Goal: Task Accomplishment & Management: Use online tool/utility

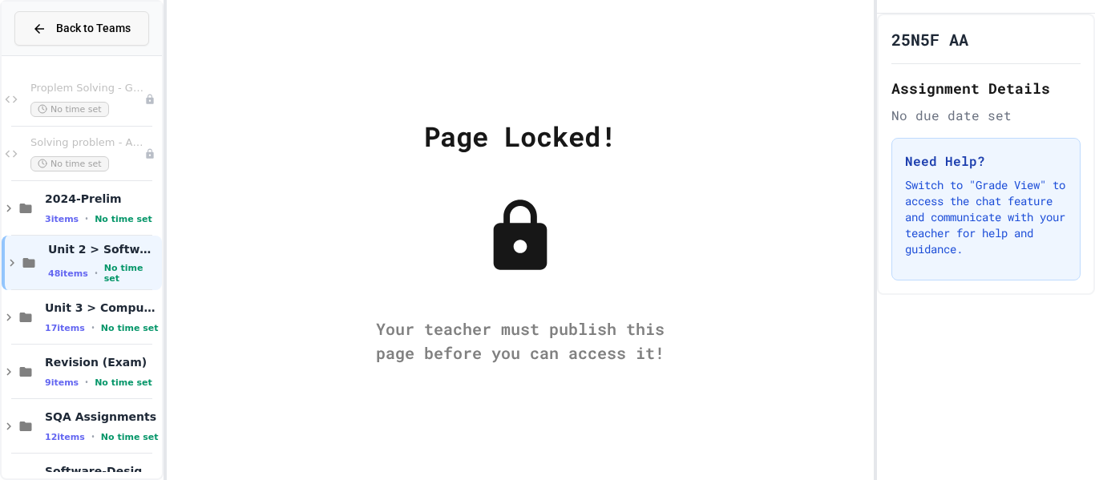
click at [110, 40] on button "Back to Teams" at bounding box center [81, 28] width 135 height 34
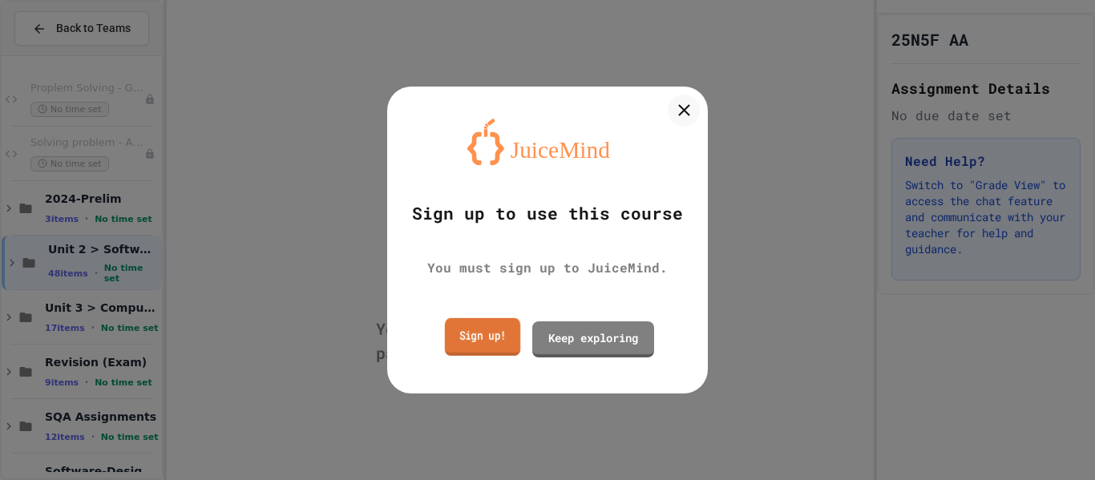
click at [495, 349] on link "Sign up!" at bounding box center [482, 337] width 75 height 38
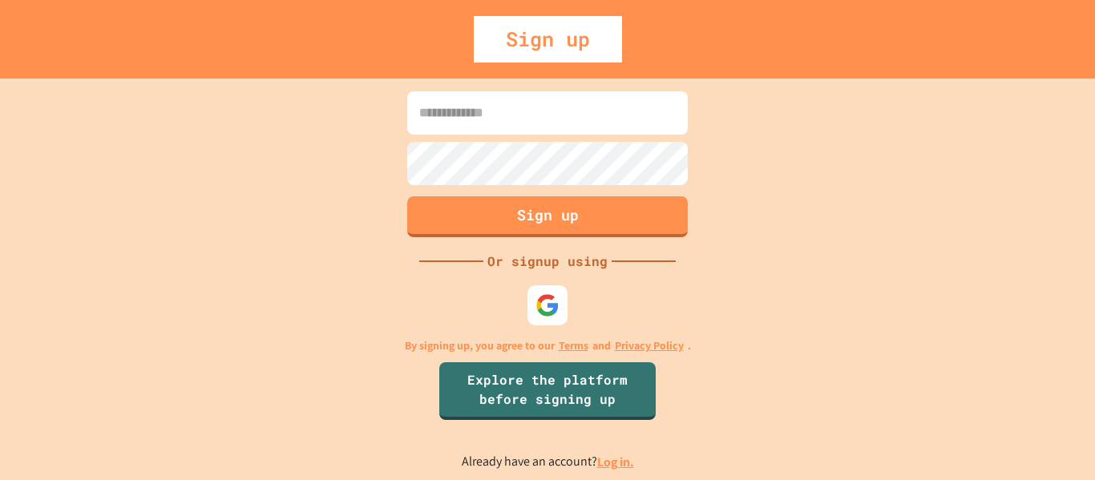
click at [617, 459] on link "Log in." at bounding box center [615, 462] width 37 height 17
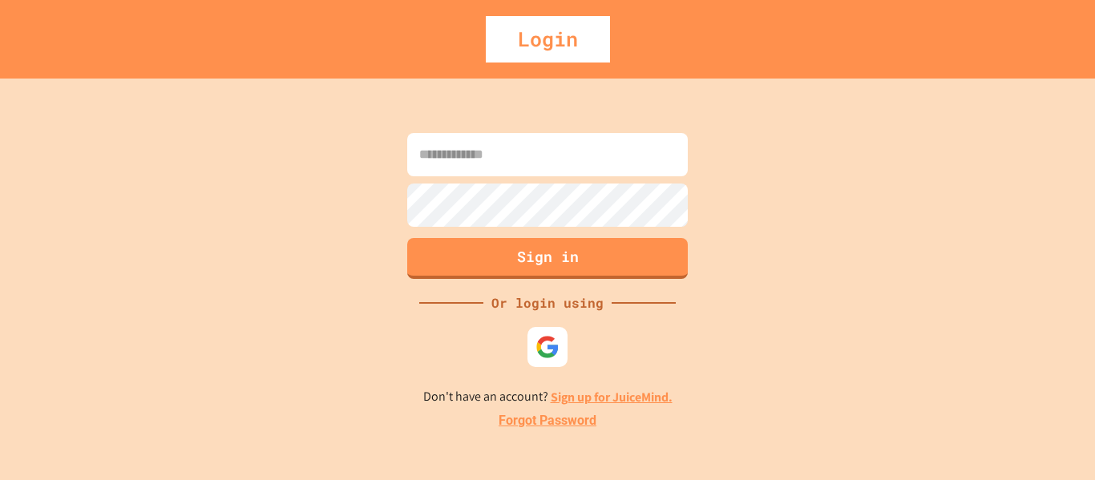
click at [516, 160] on input at bounding box center [547, 154] width 281 height 43
paste input "**********"
type input "**********"
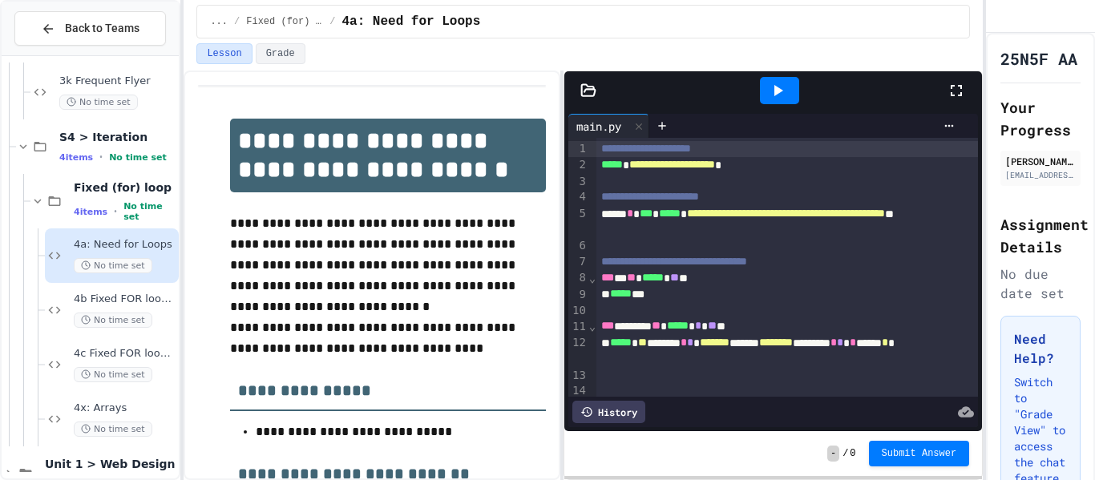
scroll to position [935, 0]
click at [102, 409] on span "4x: Arrays" at bounding box center [125, 408] width 102 height 14
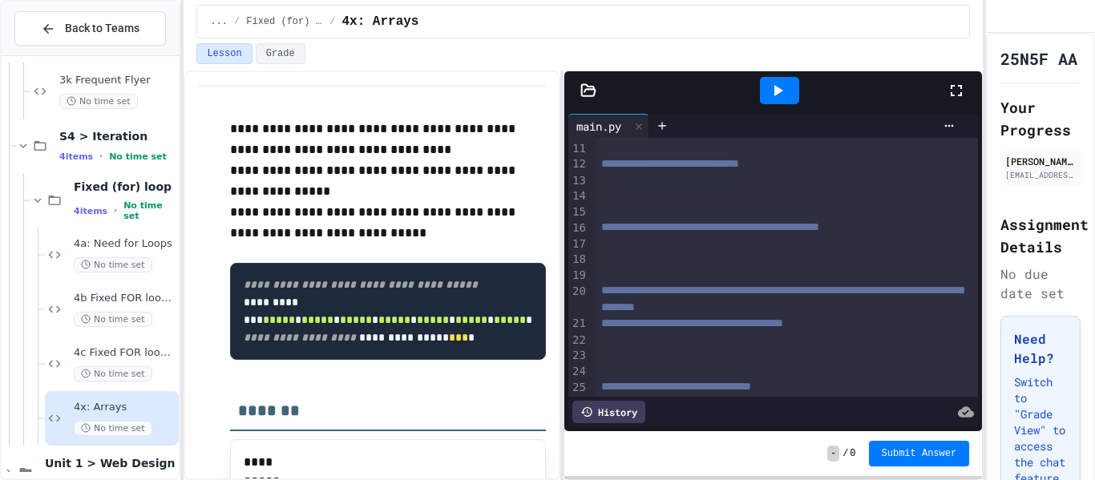
scroll to position [321, 0]
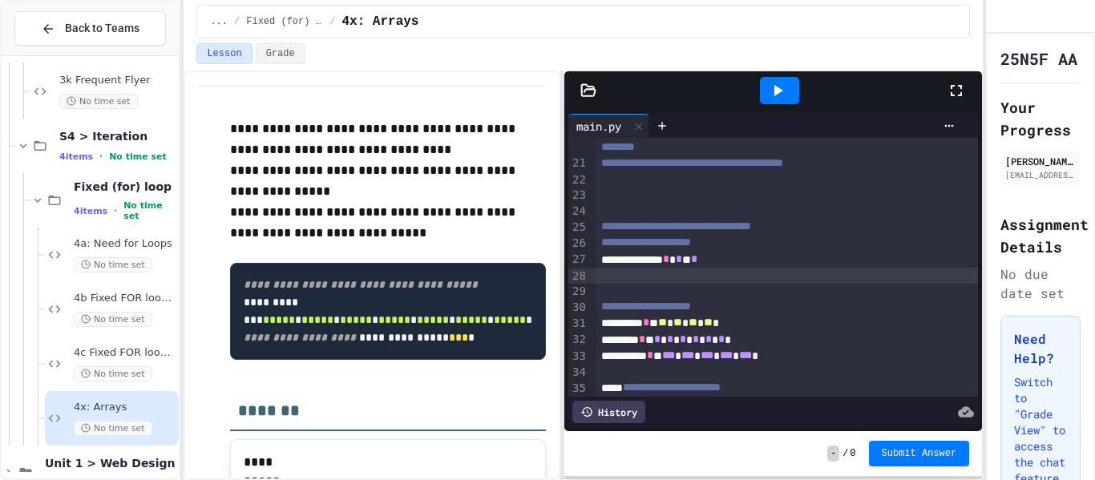
click at [645, 272] on div at bounding box center [787, 276] width 382 height 16
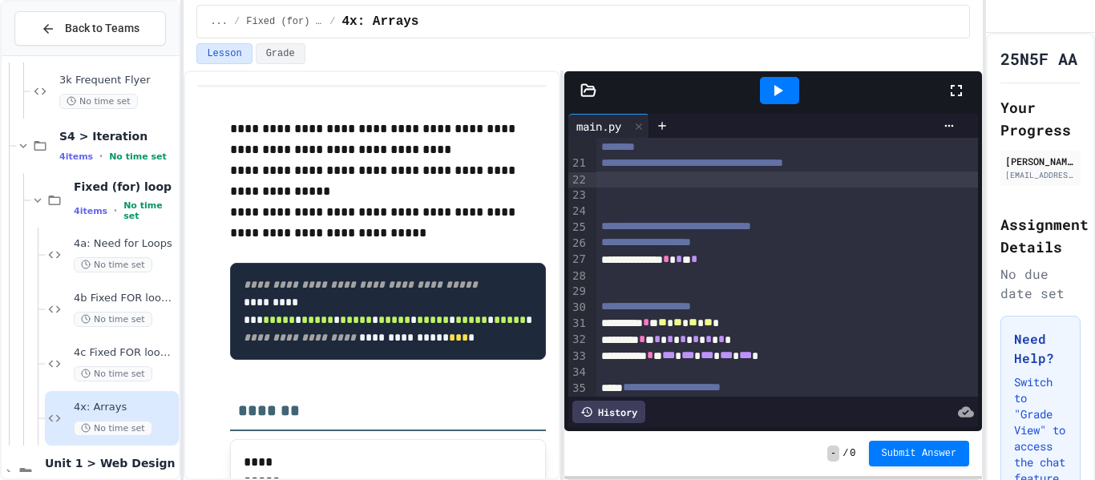
click at [637, 179] on div at bounding box center [787, 180] width 382 height 16
